Goal: Information Seeking & Learning: Learn about a topic

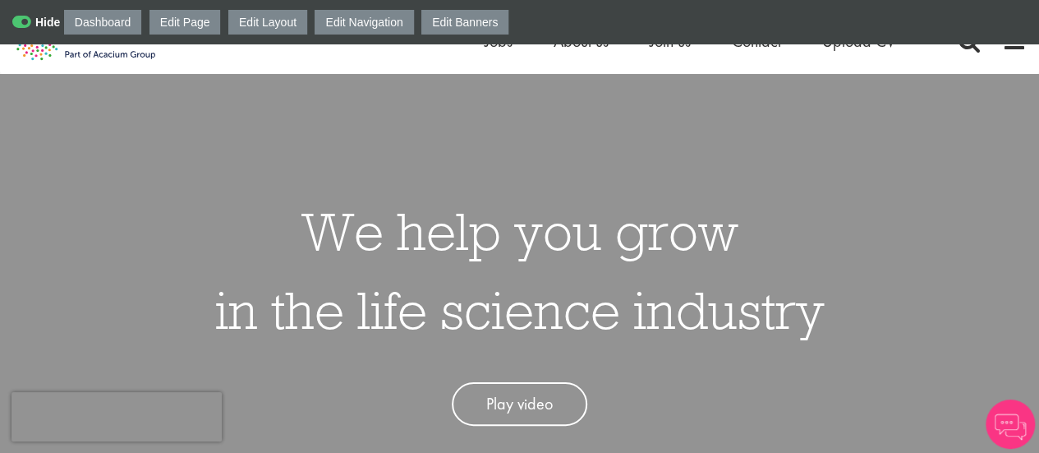
drag, startPoint x: 1043, startPoint y: 25, endPoint x: 1042, endPoint y: 1, distance: 23.8
click at [26, 22] on icon at bounding box center [36, 22] width 48 height 16
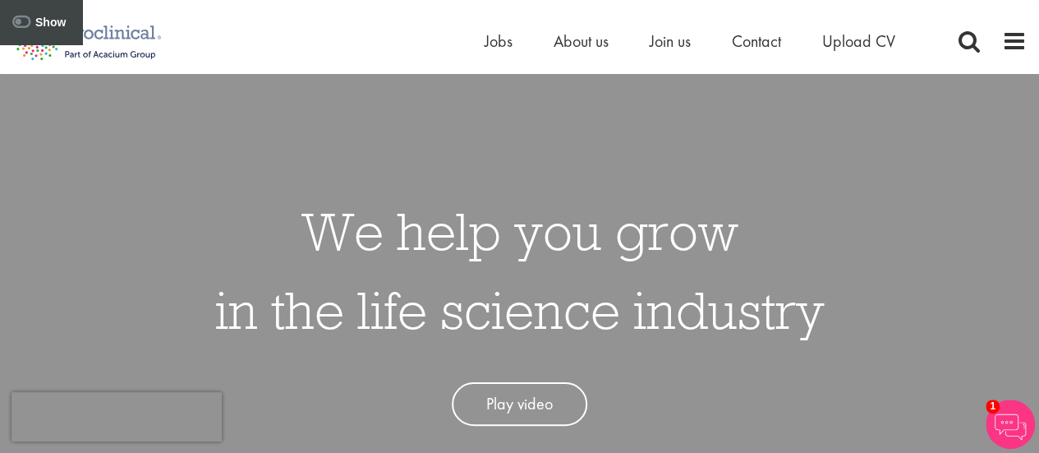
click at [25, 20] on icon at bounding box center [38, 22] width 53 height 16
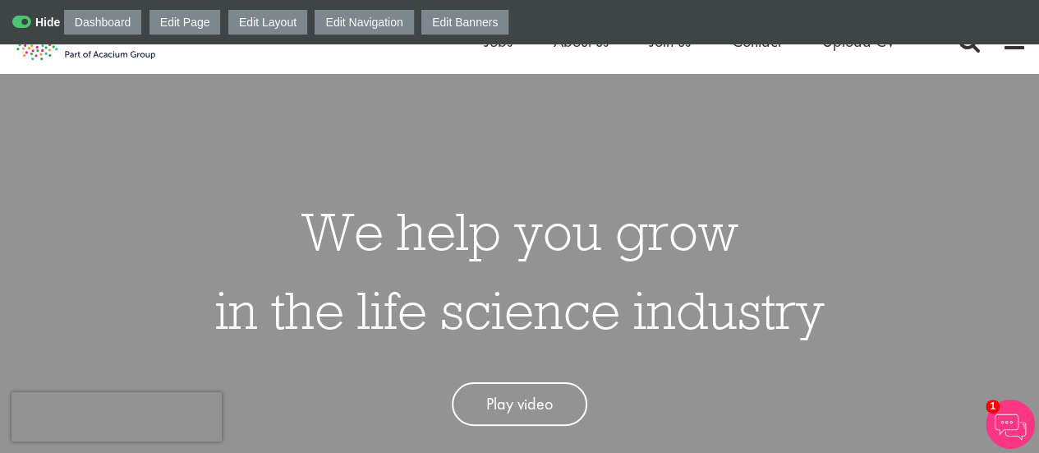
click at [22, 15] on icon at bounding box center [36, 22] width 48 height 16
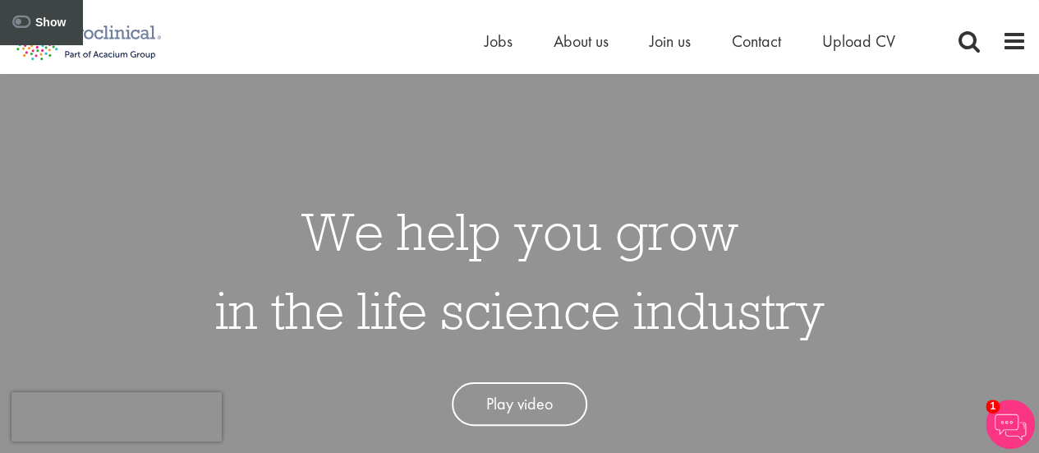
click at [22, 15] on icon at bounding box center [38, 22] width 53 height 16
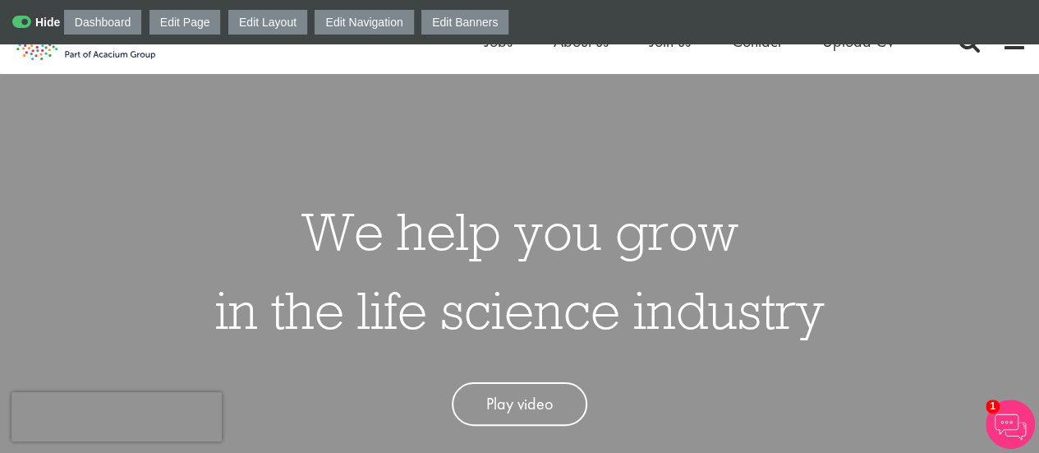
click at [22, 15] on icon at bounding box center [36, 22] width 48 height 16
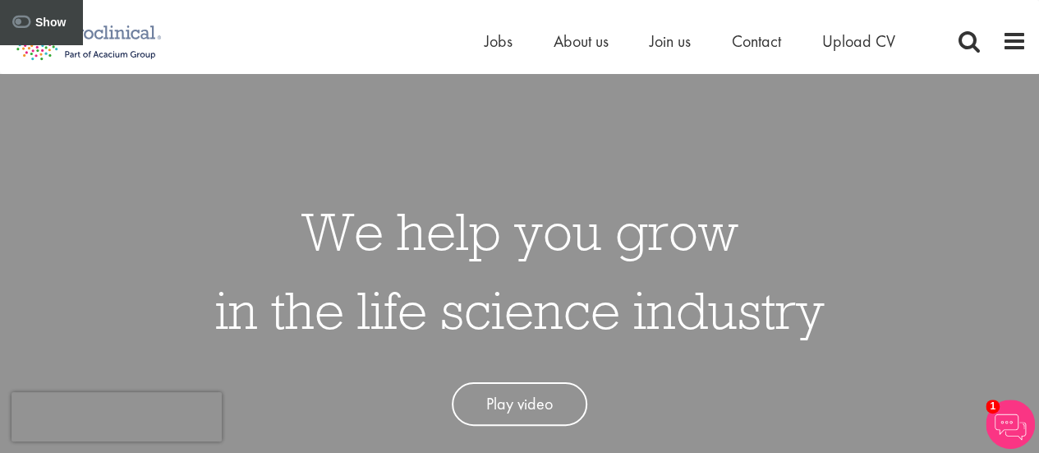
click at [22, 15] on icon at bounding box center [38, 22] width 53 height 16
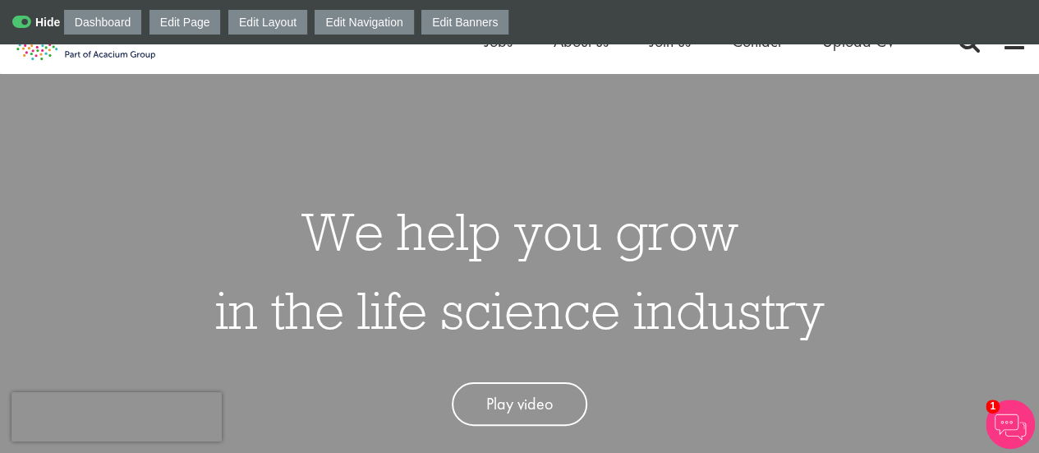
click at [22, 15] on icon at bounding box center [36, 22] width 48 height 16
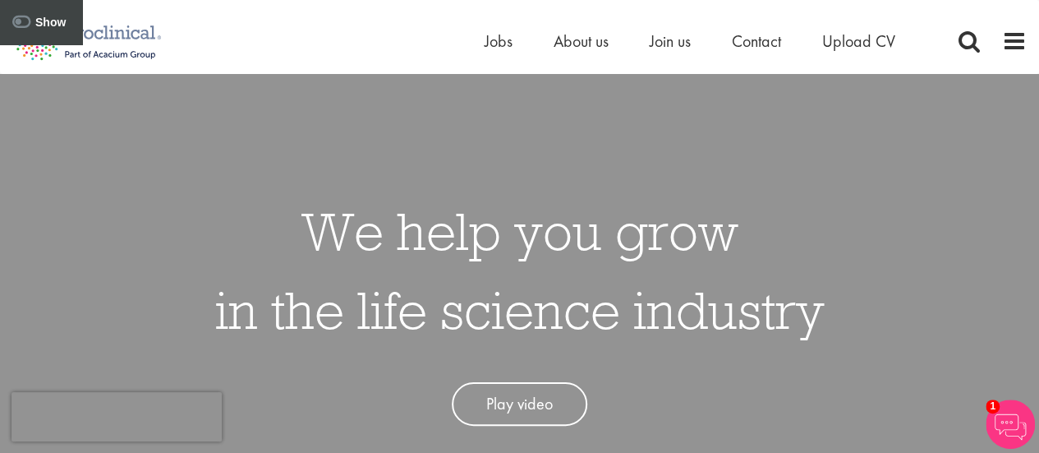
click at [22, 15] on icon at bounding box center [38, 22] width 53 height 16
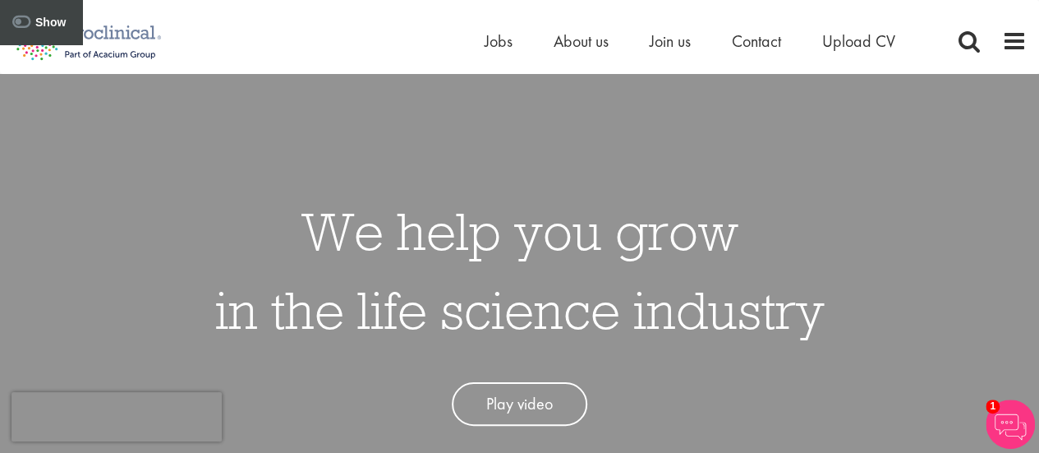
click at [22, 15] on icon at bounding box center [38, 22] width 53 height 16
click at [1011, 49] on span at bounding box center [1014, 41] width 25 height 25
click at [1014, 45] on span at bounding box center [1014, 41] width 25 height 25
click at [1014, 44] on span at bounding box center [1014, 41] width 25 height 25
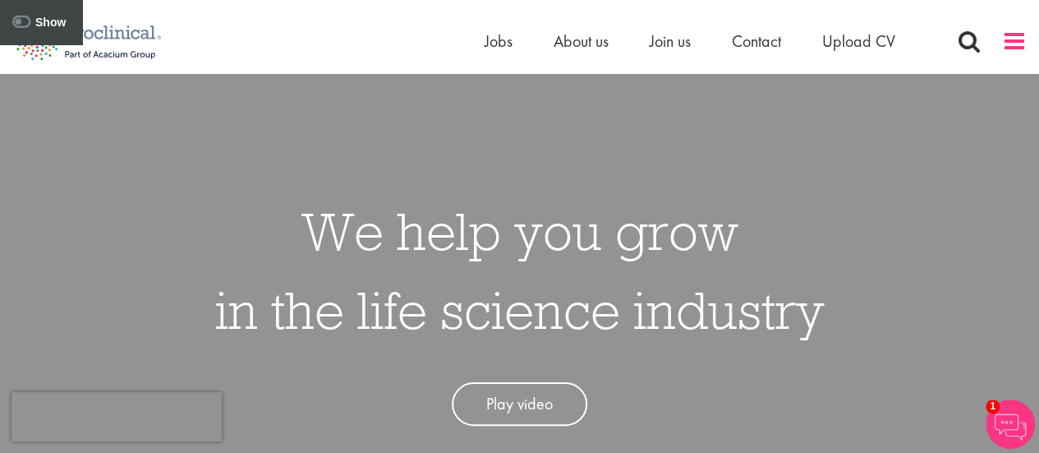
click at [1014, 44] on span at bounding box center [1014, 41] width 25 height 25
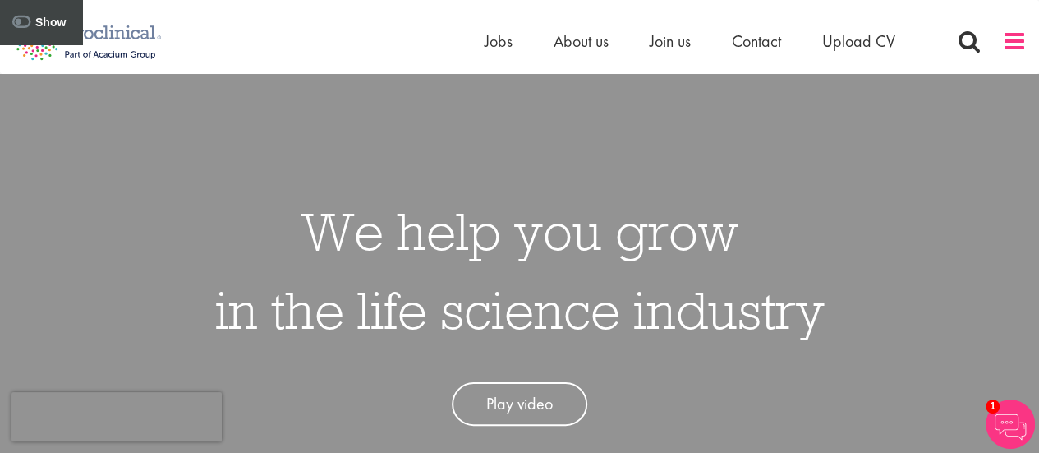
click at [1014, 44] on span at bounding box center [1014, 41] width 25 height 25
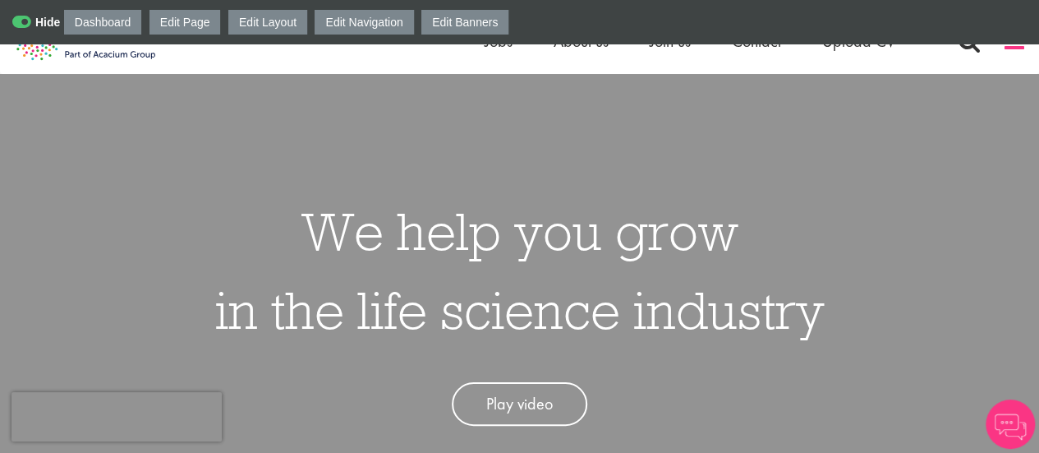
click at [1022, 48] on span at bounding box center [1014, 41] width 25 height 25
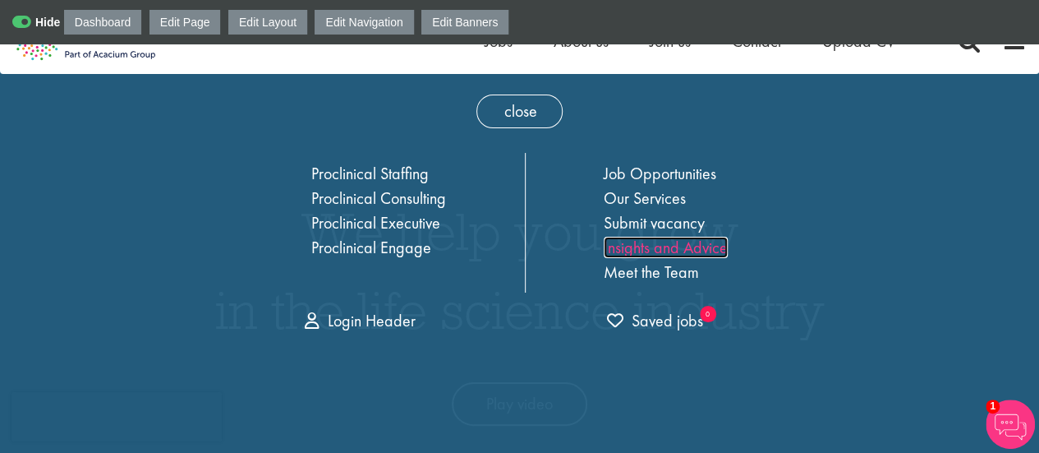
click at [623, 237] on link "Insights and Advice" at bounding box center [666, 247] width 124 height 21
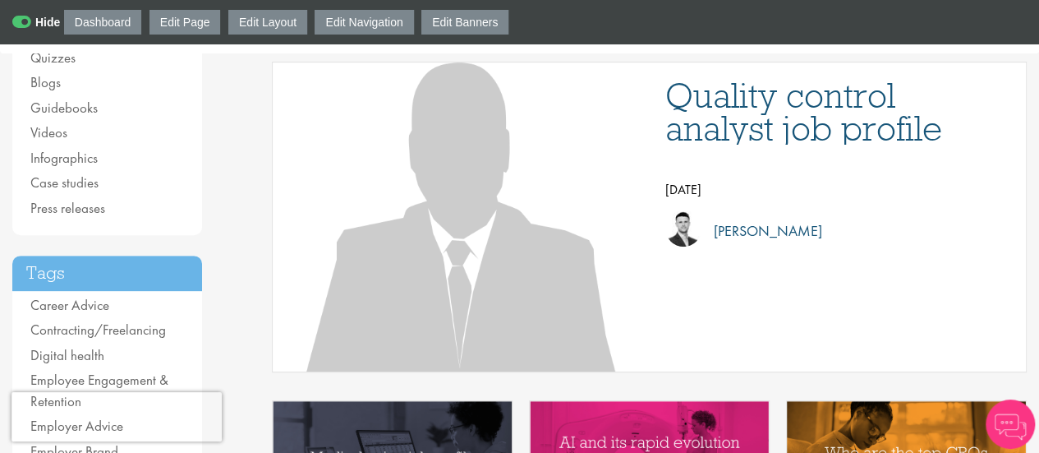
scroll to position [250, 0]
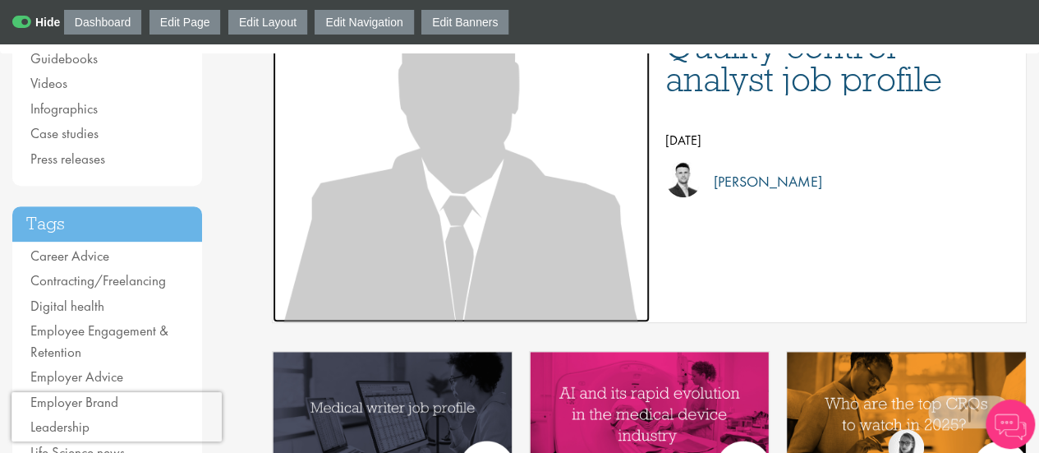
click at [513, 237] on img at bounding box center [461, 167] width 370 height 370
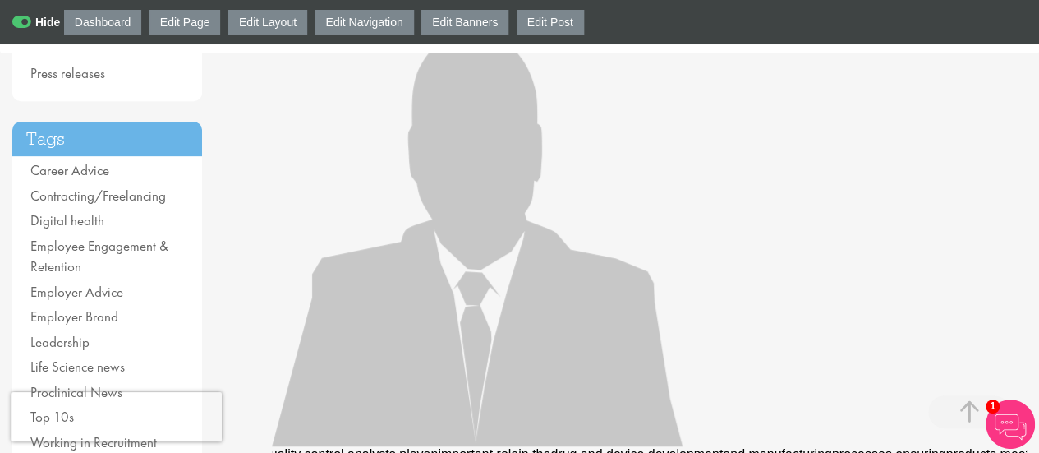
scroll to position [324, 0]
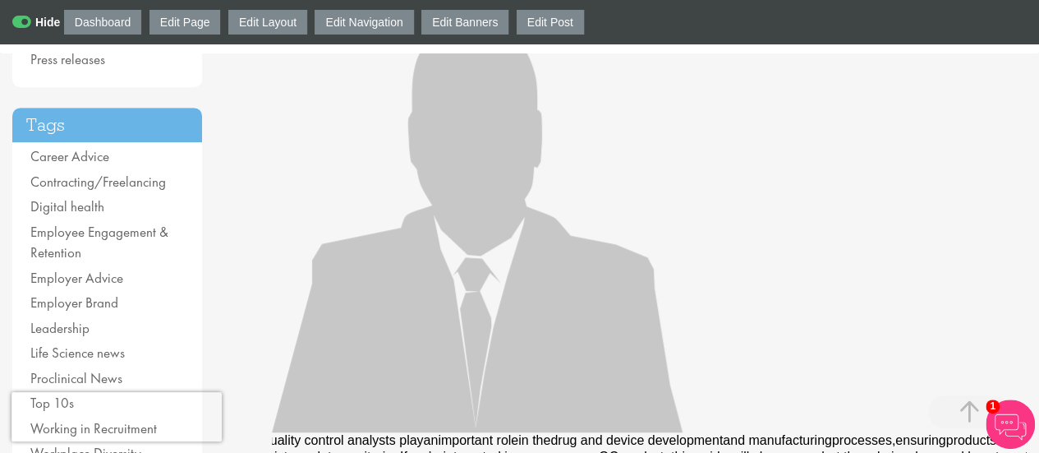
click at [616, 436] on span "drug and device development" at bounding box center [636, 440] width 173 height 14
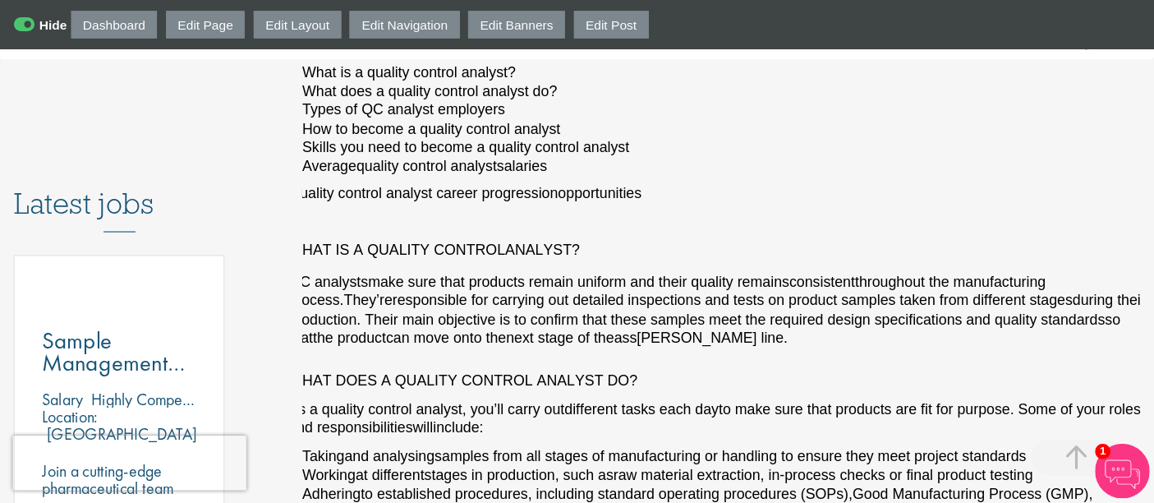
scroll to position [757, 0]
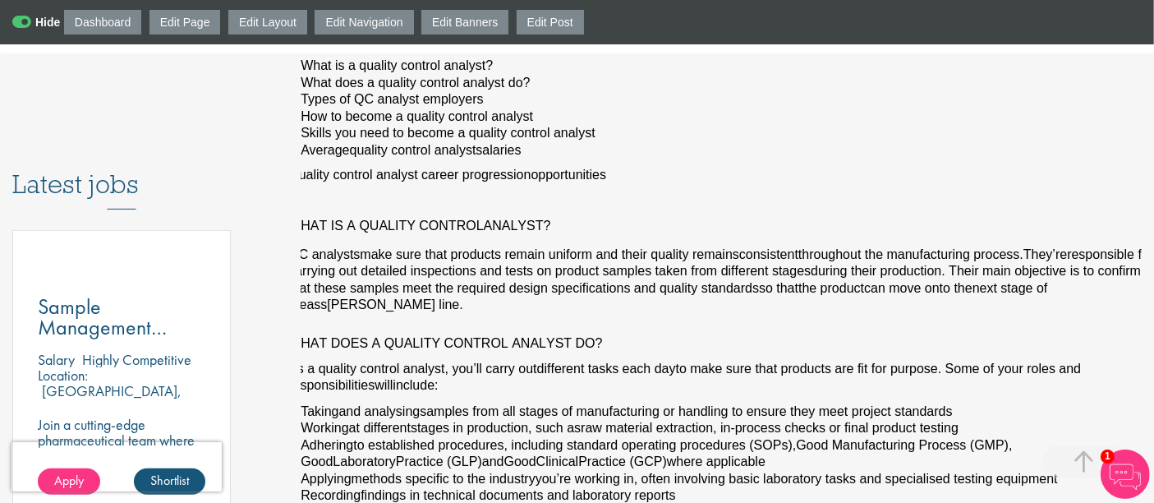
click at [334, 361] on span "As a quality control analyst, you’ll c" at bounding box center [390, 368] width 204 height 14
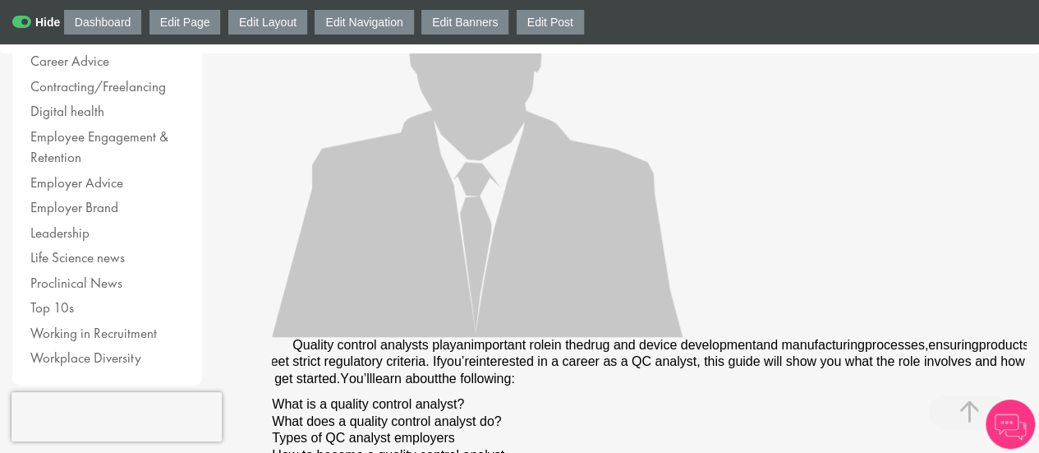
scroll to position [476, 0]
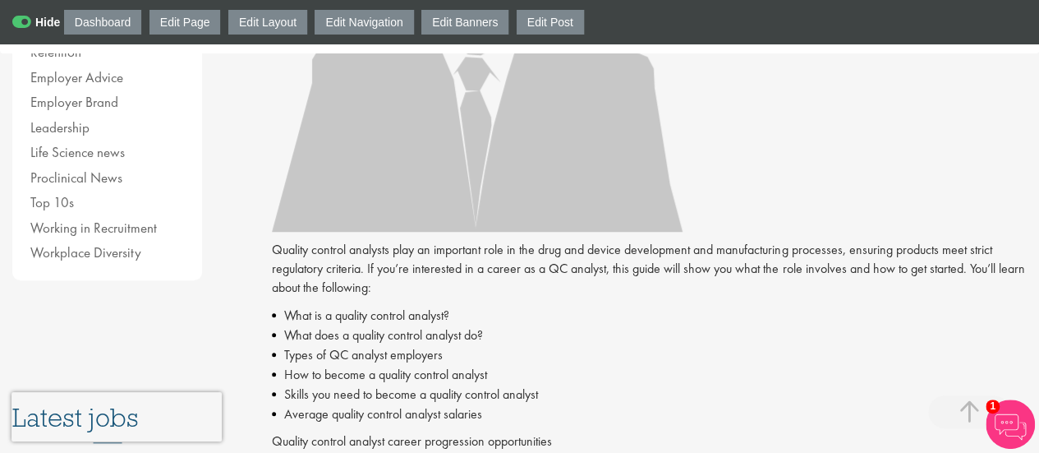
scroll to position [517, 0]
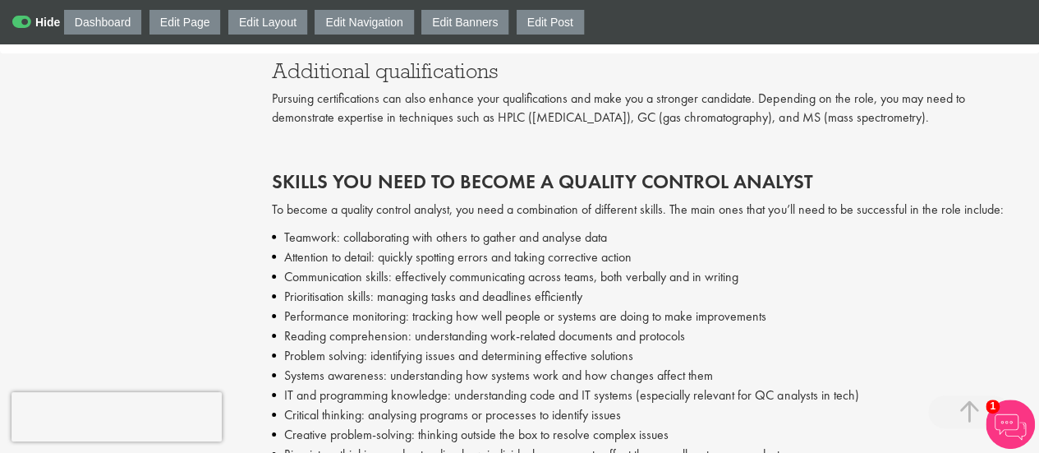
scroll to position [2367, 0]
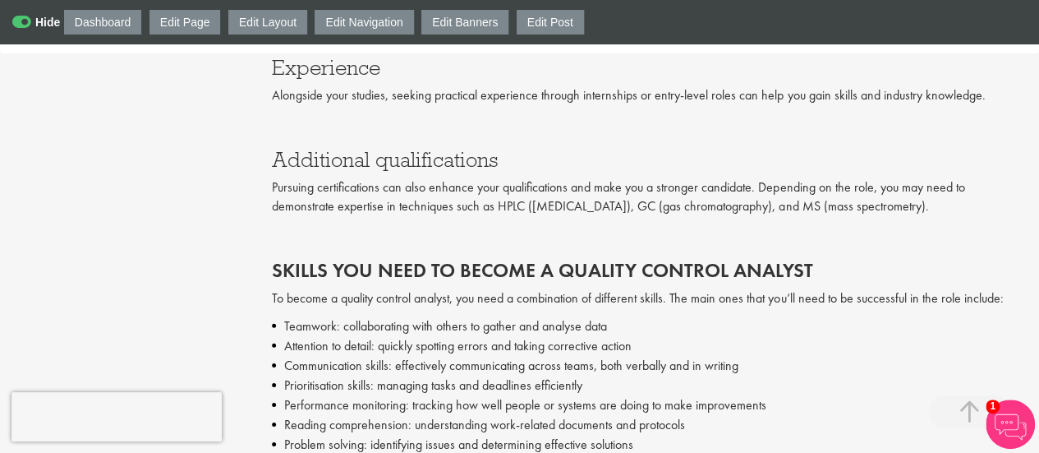
drag, startPoint x: 1031, startPoint y: 210, endPoint x: 1028, endPoint y: 193, distance: 17.4
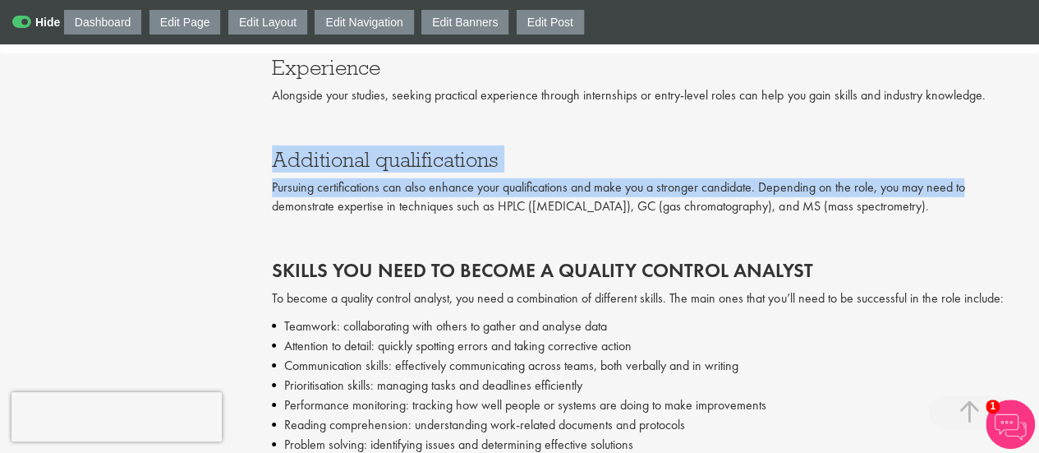
drag, startPoint x: 1028, startPoint y: 193, endPoint x: 1050, endPoint y: 141, distance: 56.0
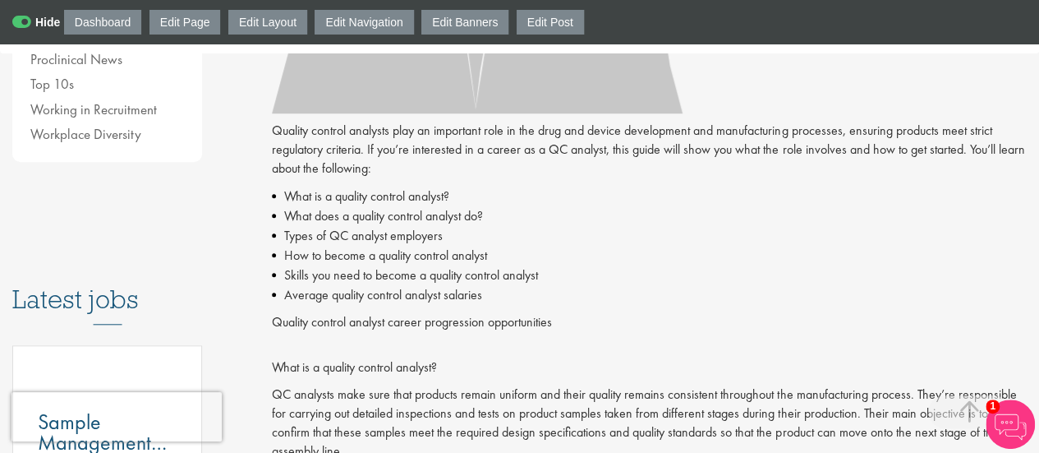
scroll to position [665, 0]
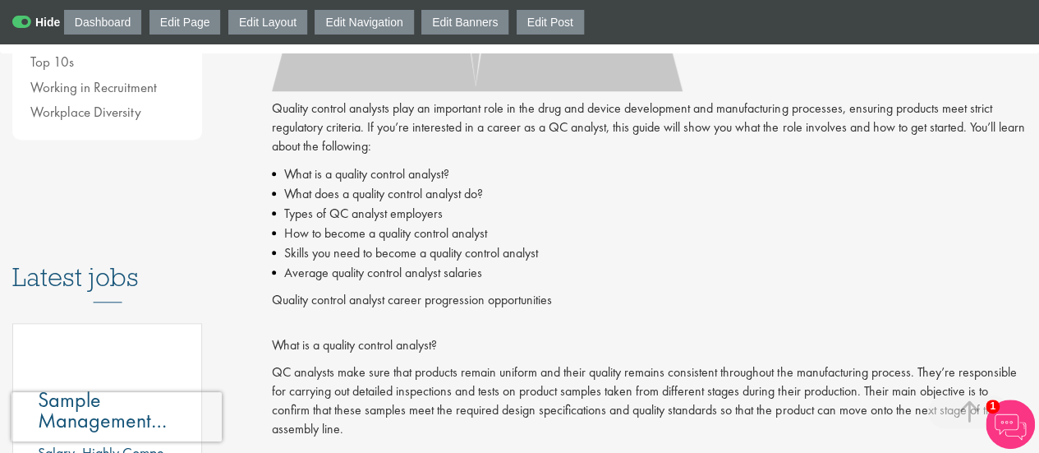
click at [391, 300] on div "Quality control analyst career progression opportunities" at bounding box center [649, 300] width 755 height 19
drag, startPoint x: 391, startPoint y: 300, endPoint x: 360, endPoint y: 297, distance: 31.4
click at [360, 297] on div "Quality control analyst career progression opportunities" at bounding box center [649, 300] width 755 height 19
click at [375, 339] on p "What is a quality control analyst?" at bounding box center [649, 345] width 755 height 19
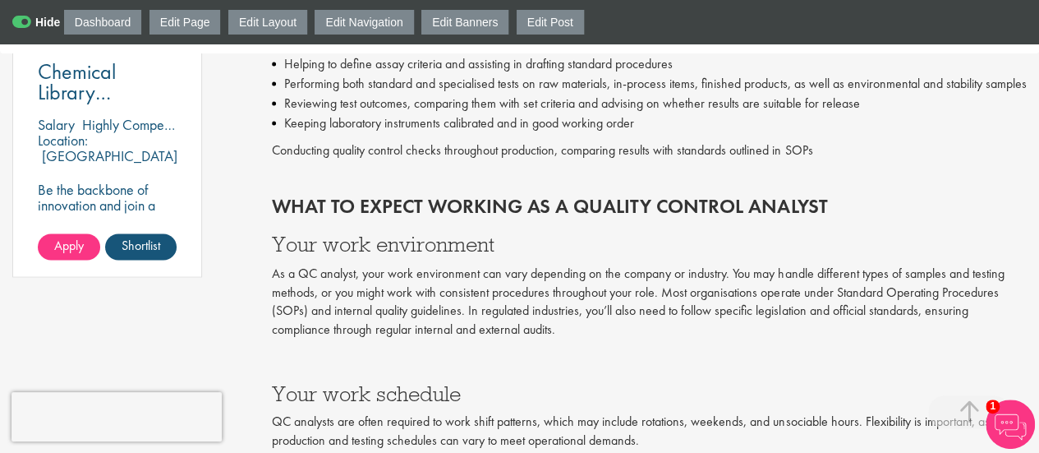
scroll to position [1298, 0]
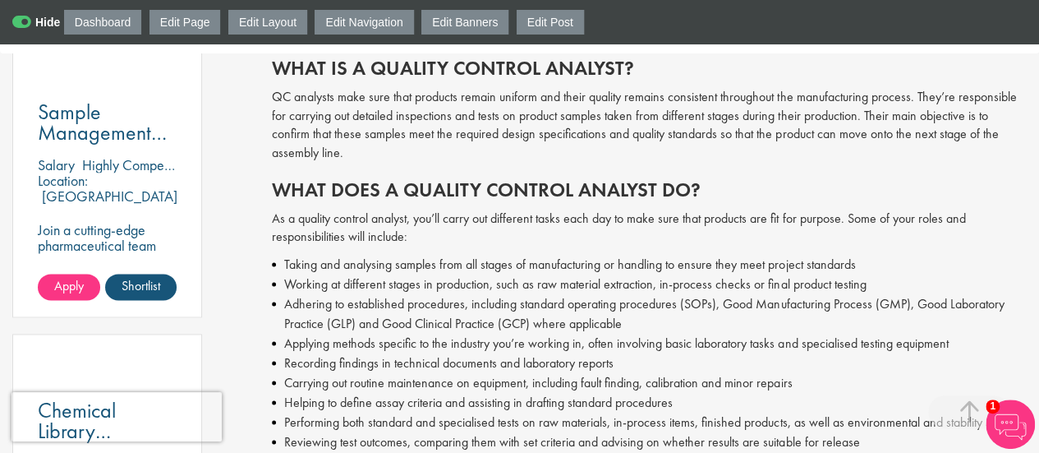
scroll to position [915, 0]
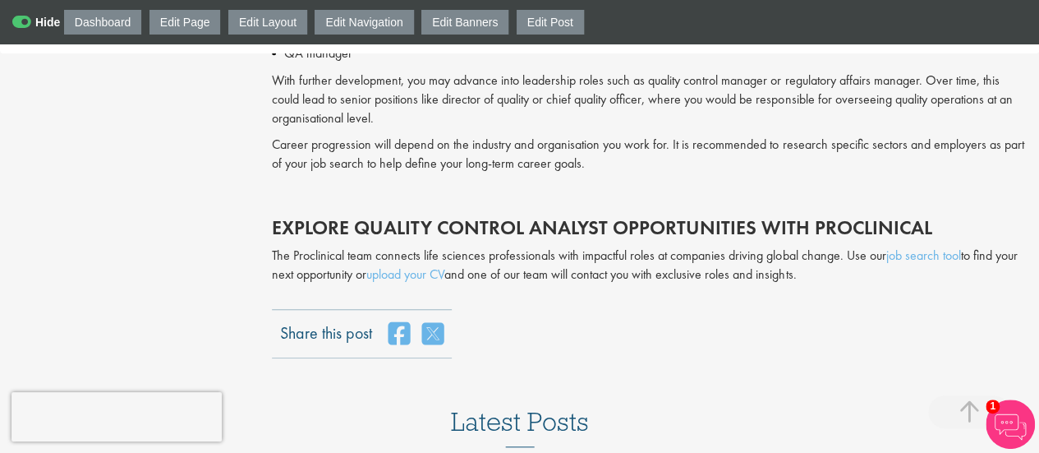
scroll to position [3689, 0]
